Goal: Book appointment/travel/reservation

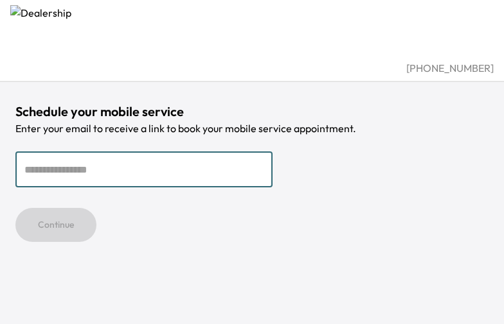
click at [58, 146] on div "Schedule your mobile service Enter your email to receive a link to book your mo…" at bounding box center [251, 172] width 473 height 139
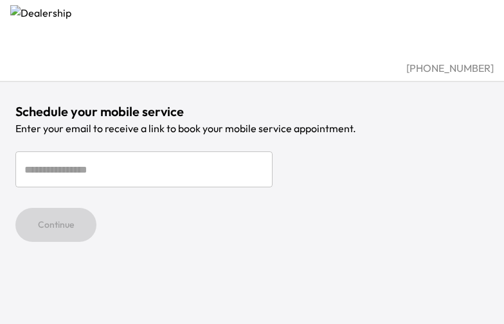
click at [129, 82] on div "Schedule your mobile service Enter your email to receive a link to book your mo…" at bounding box center [252, 121] width 504 height 242
click at [482, 211] on div "Continue" at bounding box center [251, 225] width 473 height 34
click at [482, 243] on div "[PHONE_NUMBER] Schedule your mobile service Enter your email to receive a link …" at bounding box center [252, 162] width 504 height 324
click at [418, 211] on div "Continue" at bounding box center [251, 225] width 473 height 34
click at [418, 243] on div "[PHONE_NUMBER] Schedule your mobile service Enter your email to receive a link …" at bounding box center [252, 162] width 504 height 324
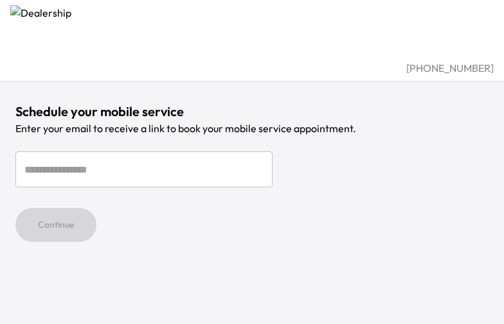
click at [289, 211] on div "Continue" at bounding box center [251, 225] width 473 height 34
click at [289, 243] on div "[PHONE_NUMBER] Schedule your mobile service Enter your email to receive a link …" at bounding box center [252, 162] width 504 height 324
click at [225, 191] on form "​ Continue" at bounding box center [251, 197] width 473 height 91
click at [257, 159] on input "email" at bounding box center [143, 170] width 257 height 36
click at [321, 127] on p "Enter your email to receive a link to book your mobile service appointment." at bounding box center [251, 128] width 473 height 15
